Goal: Information Seeking & Learning: Compare options

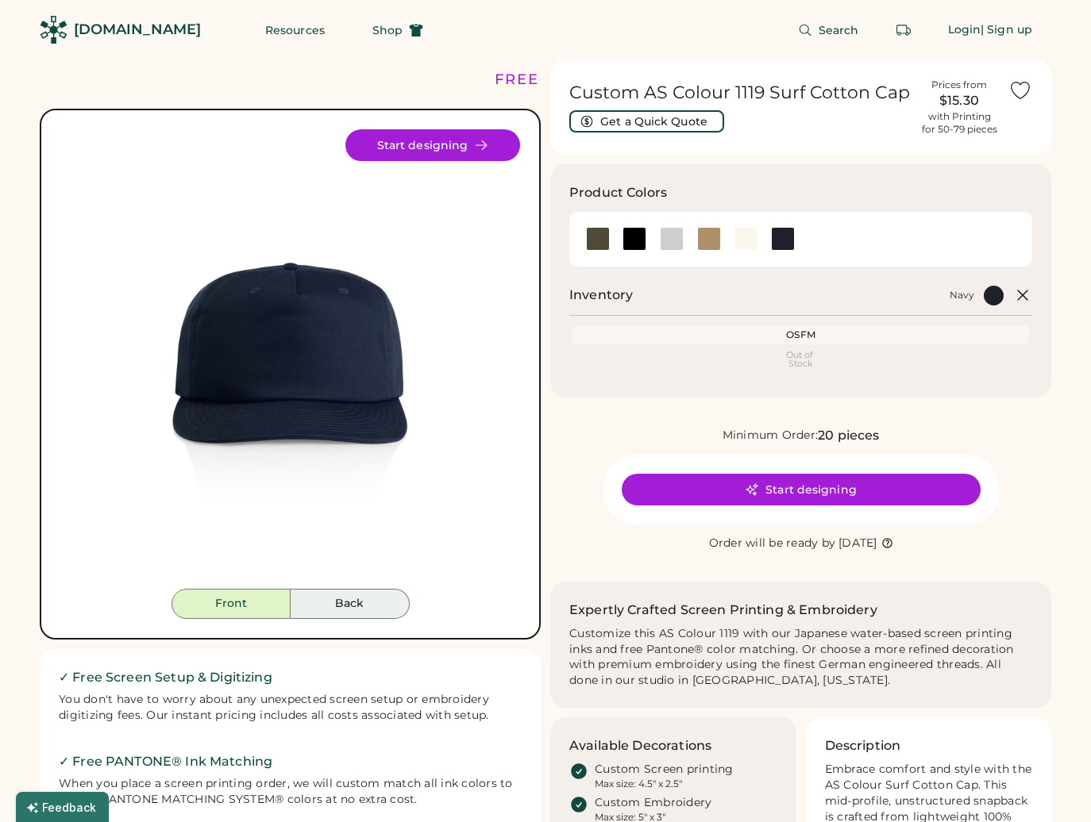
click at [331, 608] on button "Back" at bounding box center [350, 604] width 119 height 30
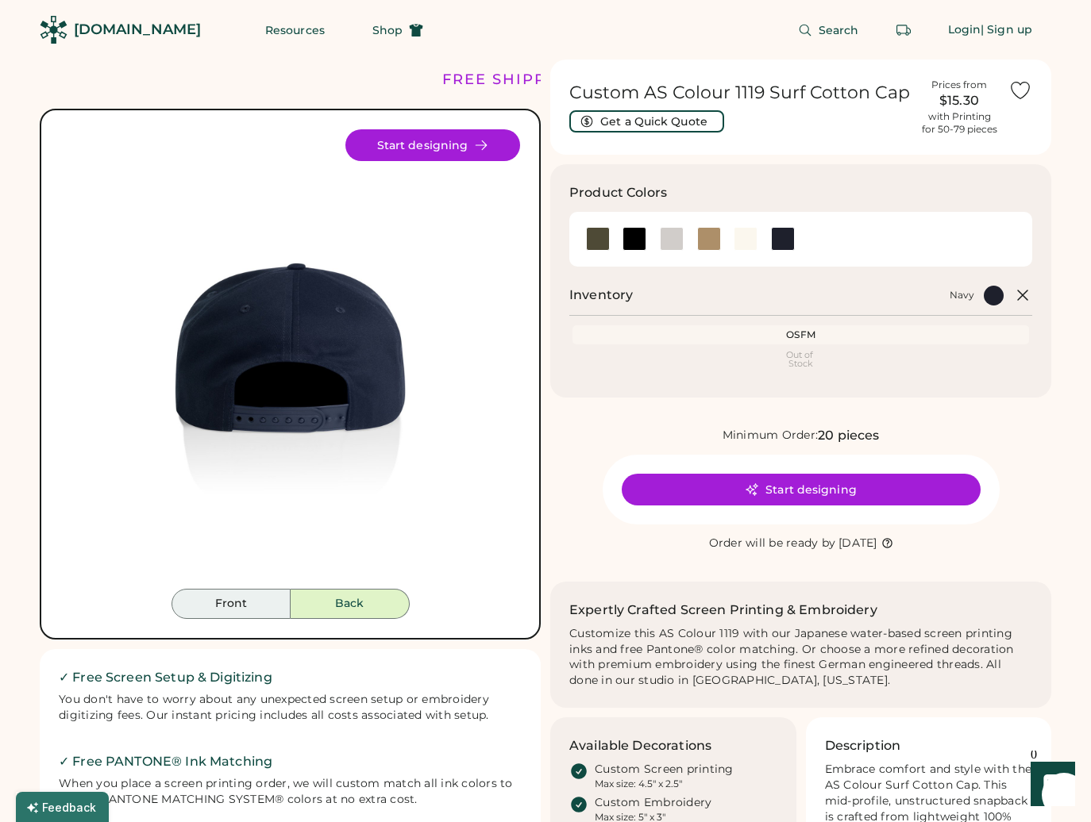
click at [257, 604] on button "Front" at bounding box center [230, 604] width 119 height 30
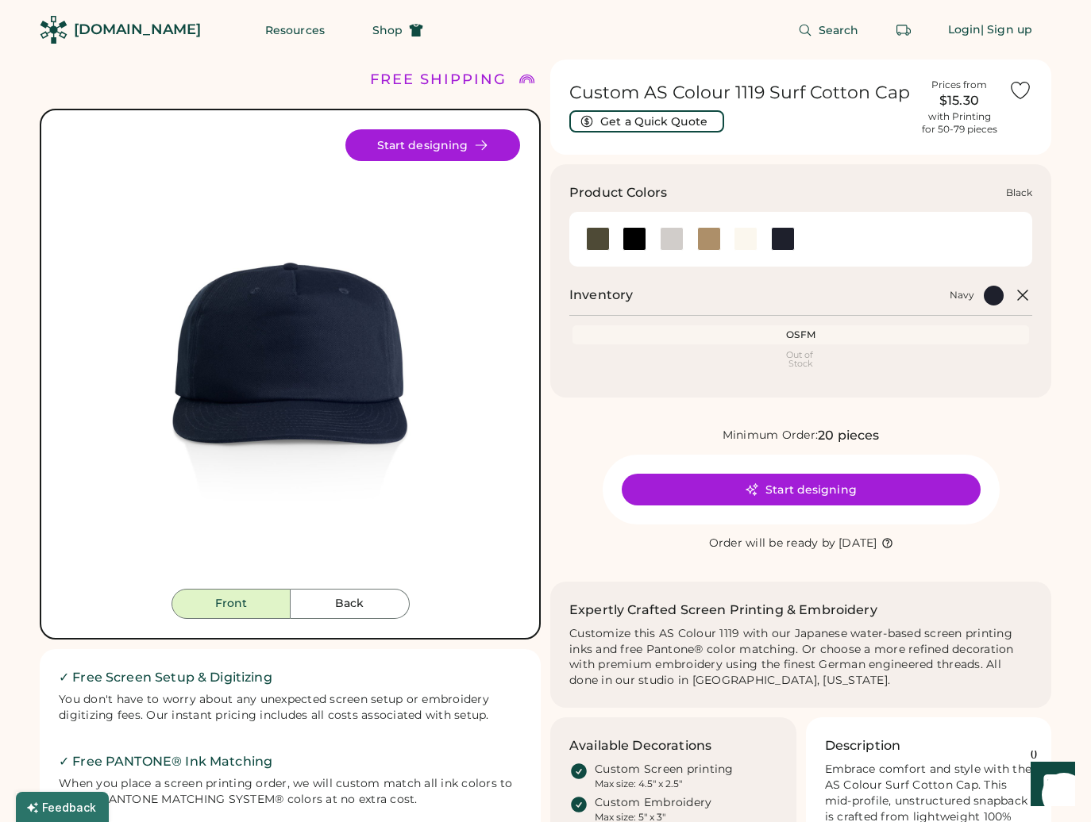
click at [633, 232] on div at bounding box center [634, 239] width 24 height 24
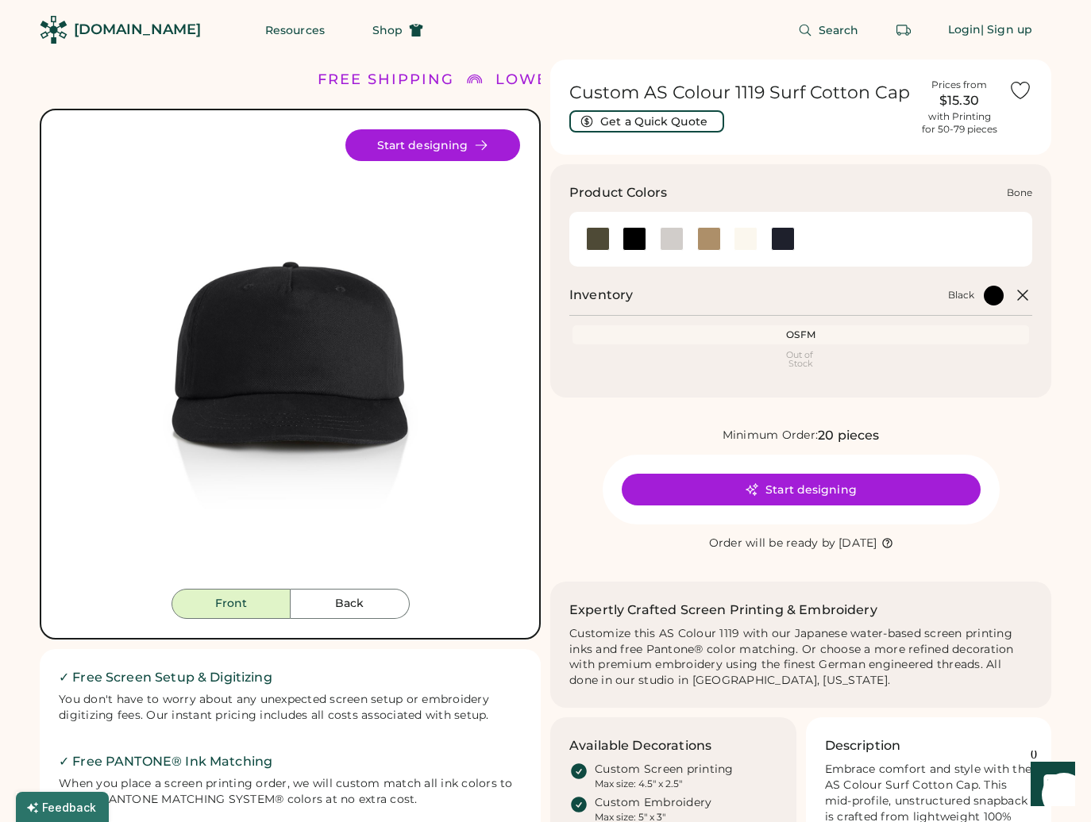
click at [668, 237] on div at bounding box center [672, 239] width 24 height 24
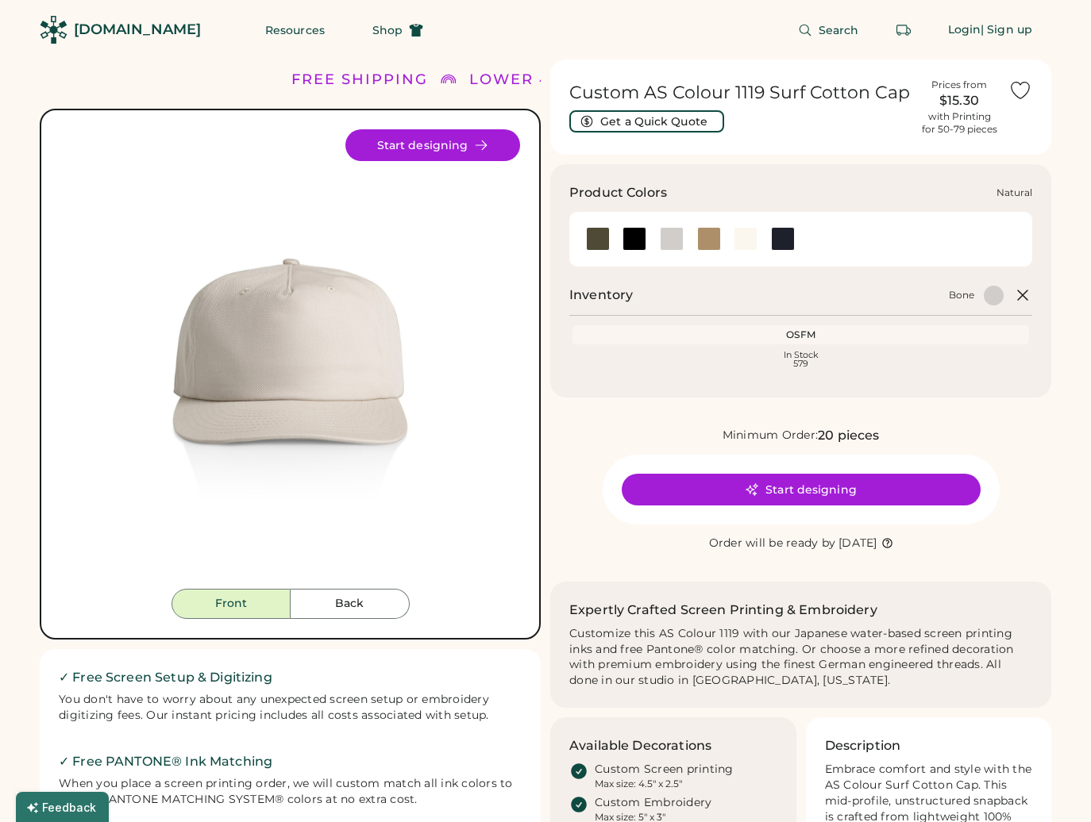
click at [749, 238] on div at bounding box center [745, 239] width 24 height 24
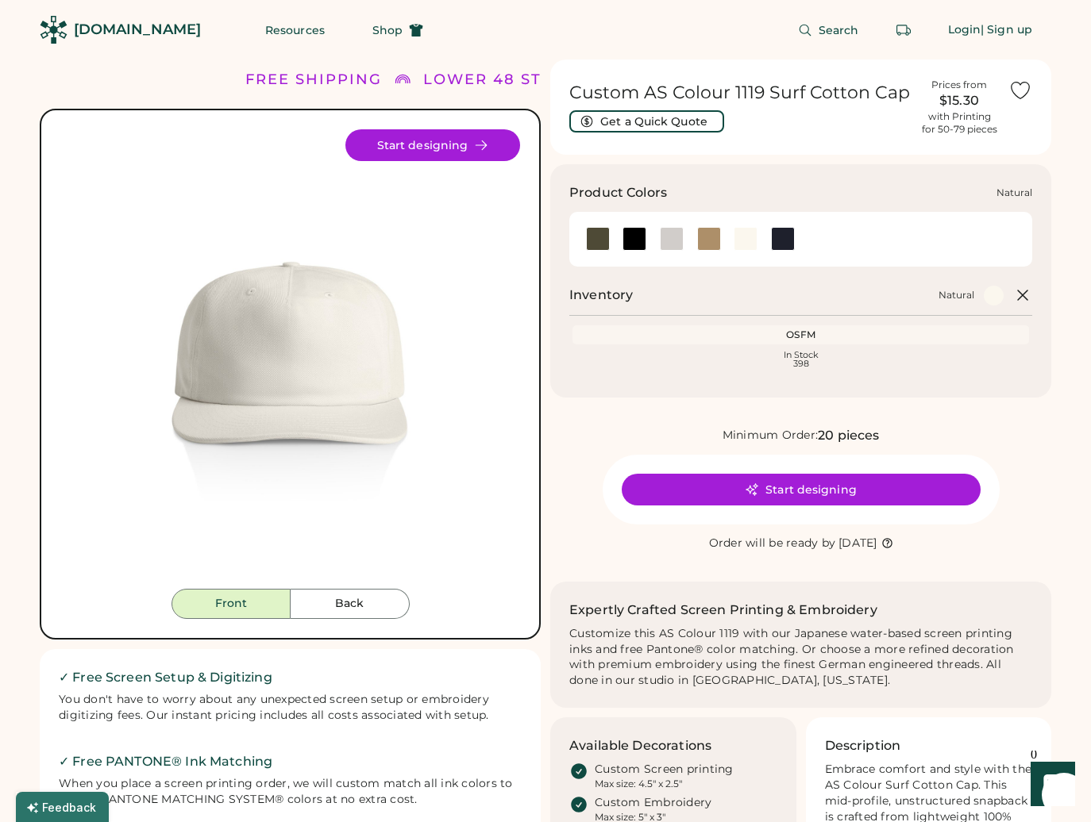
click at [743, 233] on div at bounding box center [745, 239] width 24 height 24
click at [672, 237] on div at bounding box center [672, 239] width 24 height 24
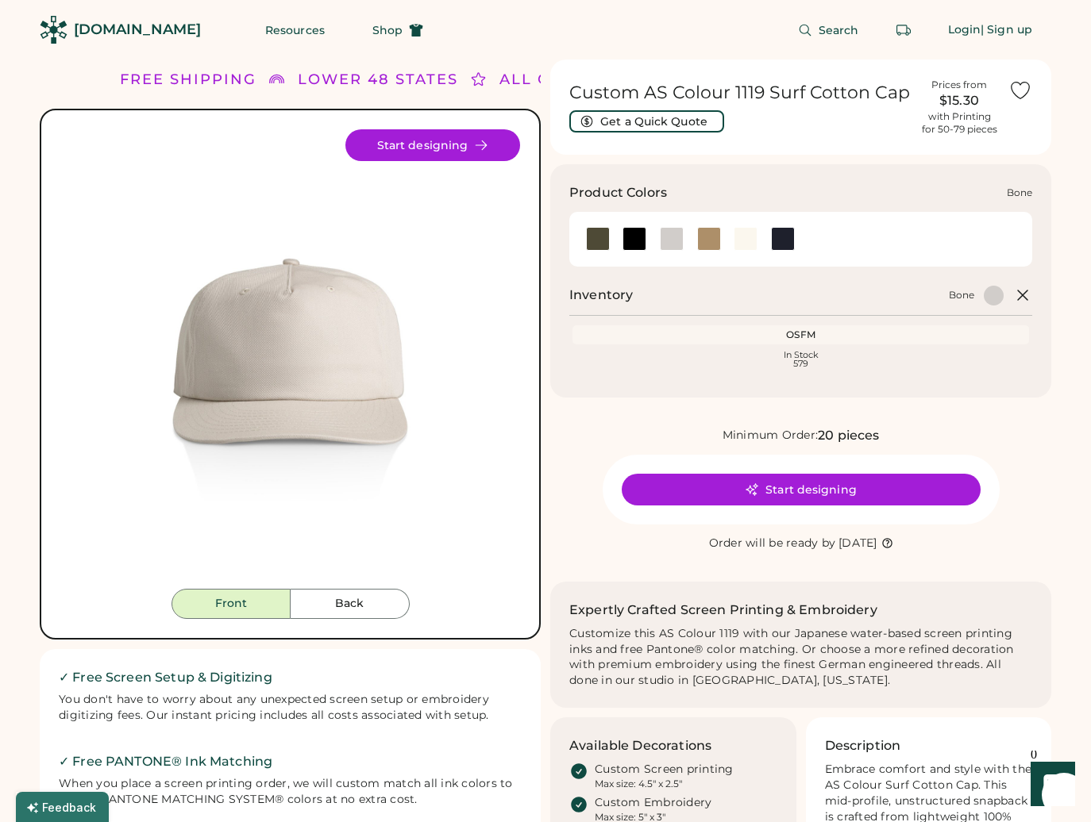
click at [672, 237] on div at bounding box center [672, 239] width 24 height 24
click at [718, 237] on div at bounding box center [709, 239] width 24 height 24
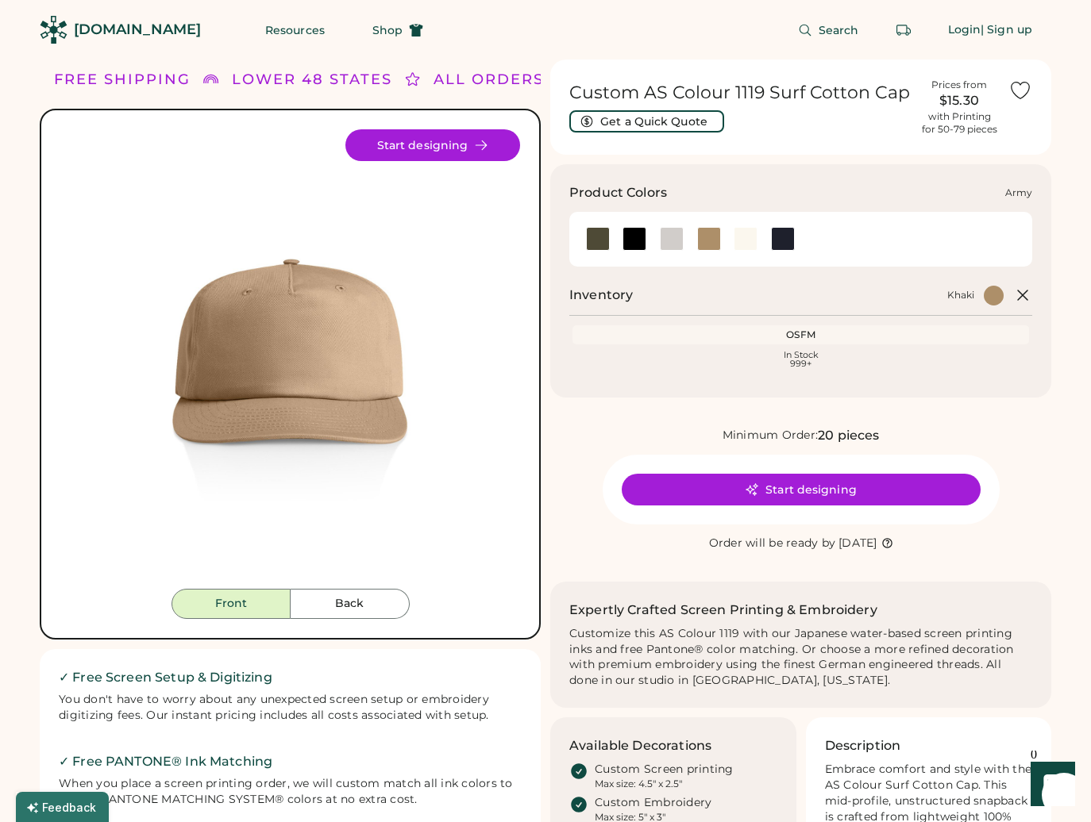
click at [597, 236] on div at bounding box center [598, 239] width 24 height 24
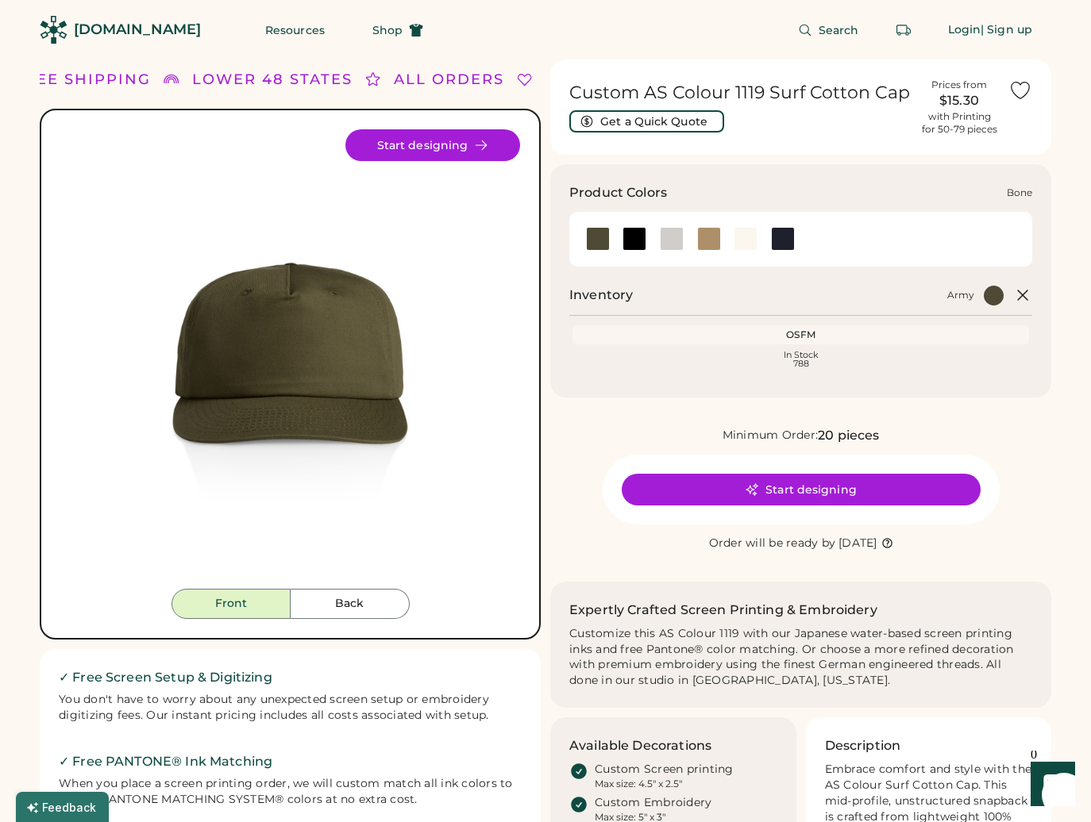
click at [679, 241] on div at bounding box center [672, 239] width 24 height 24
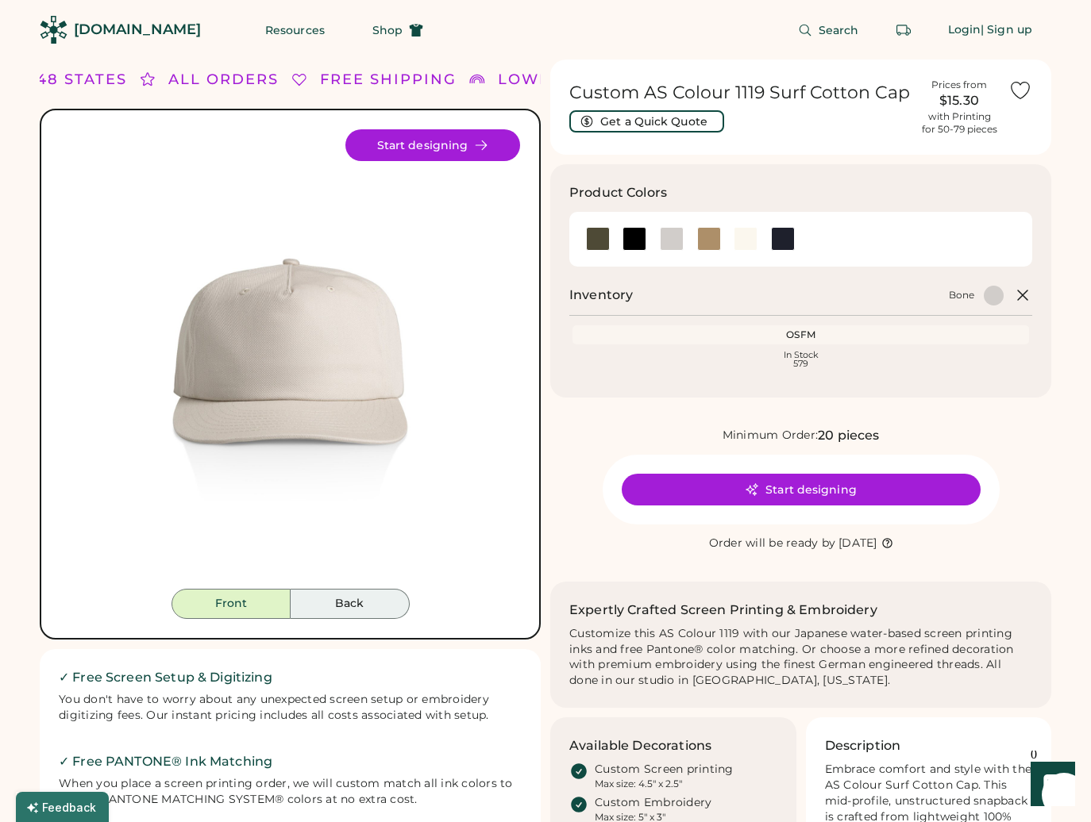
click at [336, 607] on button "Back" at bounding box center [350, 604] width 119 height 30
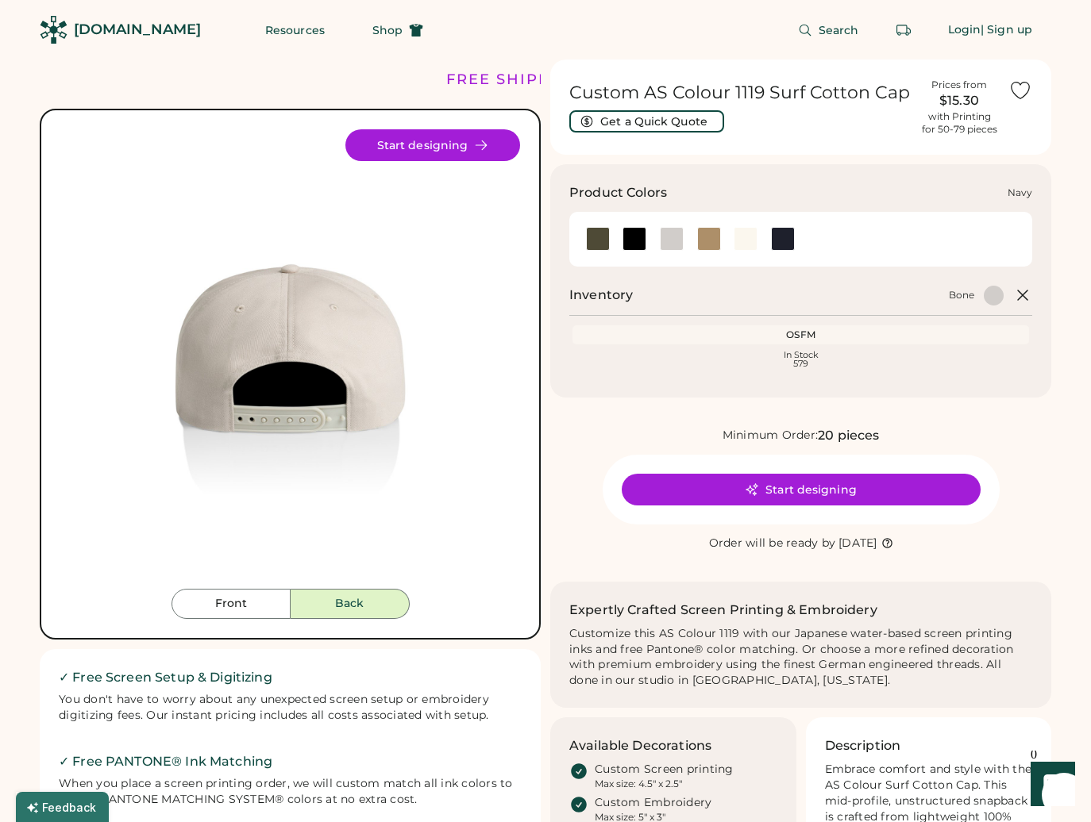
click at [775, 236] on div at bounding box center [783, 239] width 24 height 24
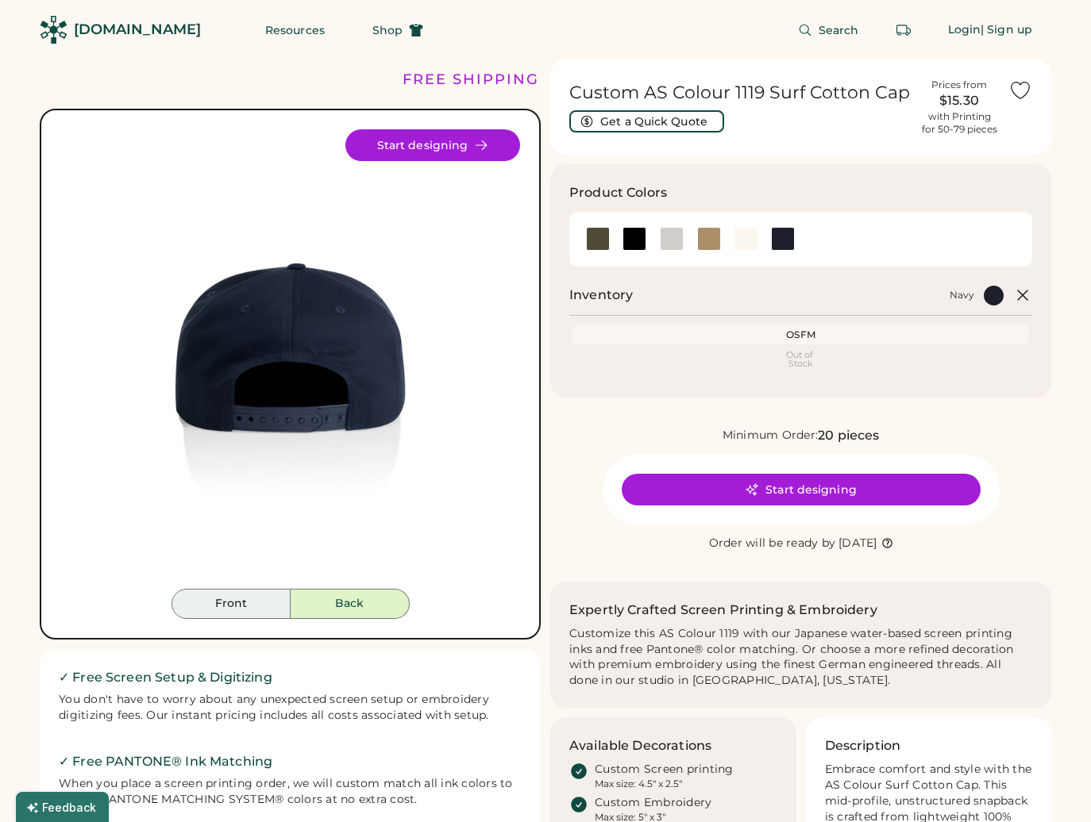
click at [225, 599] on button "Front" at bounding box center [230, 604] width 119 height 30
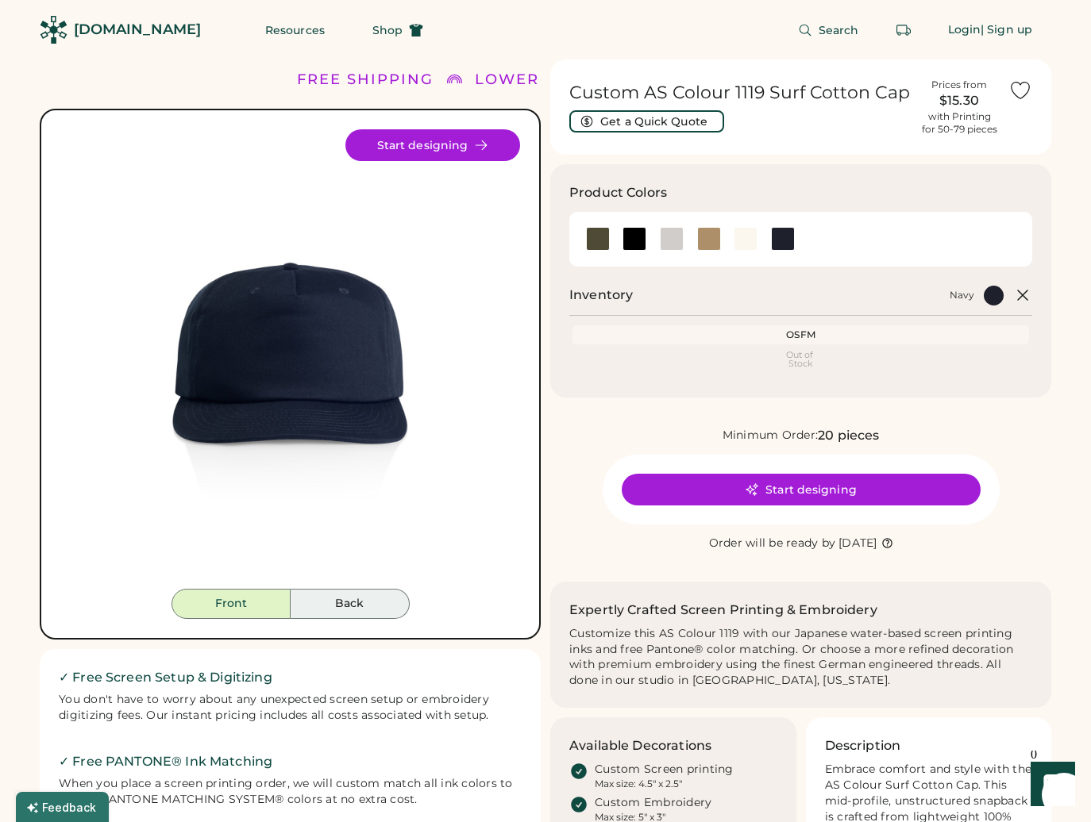
click at [356, 611] on button "Back" at bounding box center [350, 604] width 119 height 30
